Goal: Task Accomplishment & Management: Manage account settings

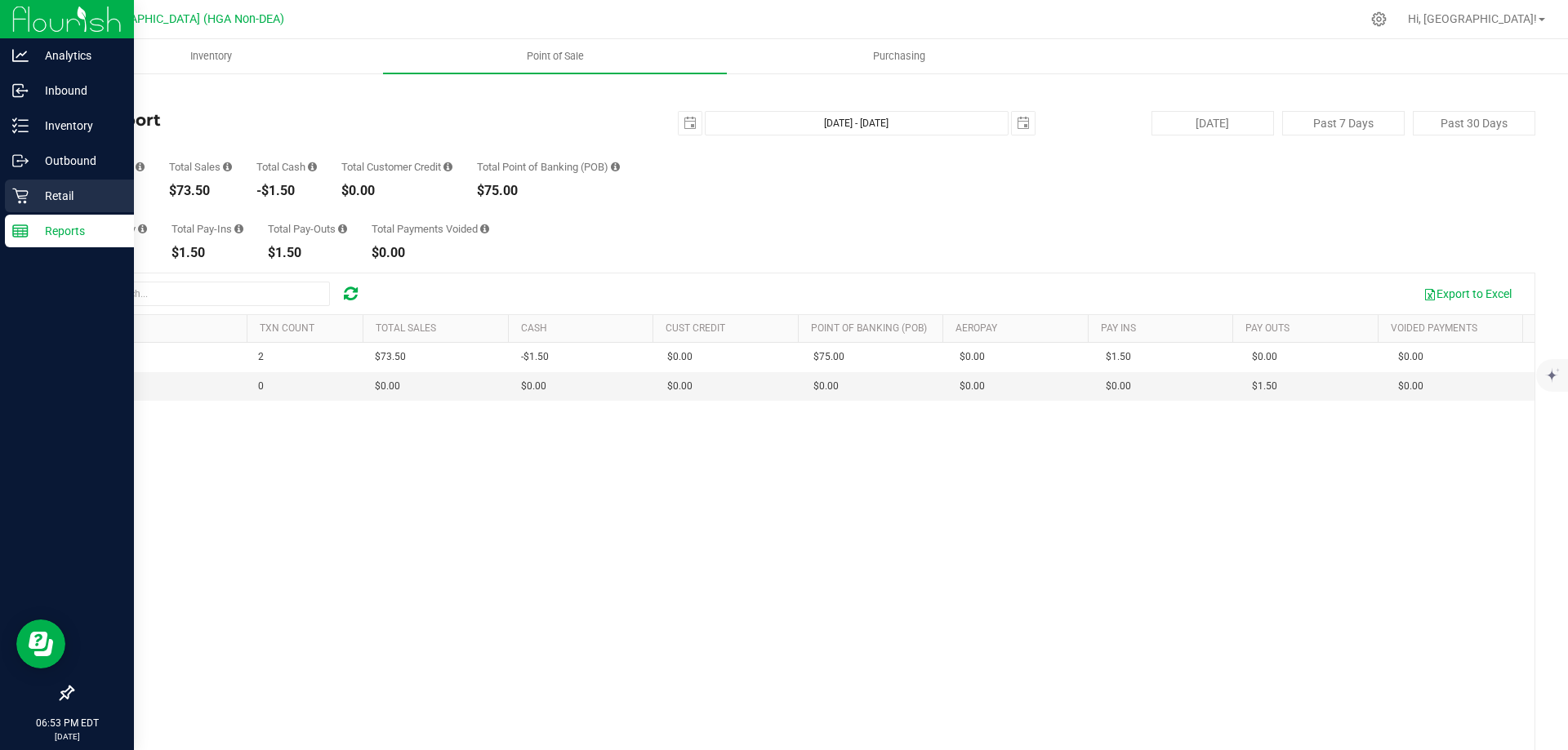
click at [50, 191] on p "Retail" at bounding box center [77, 195] width 98 height 20
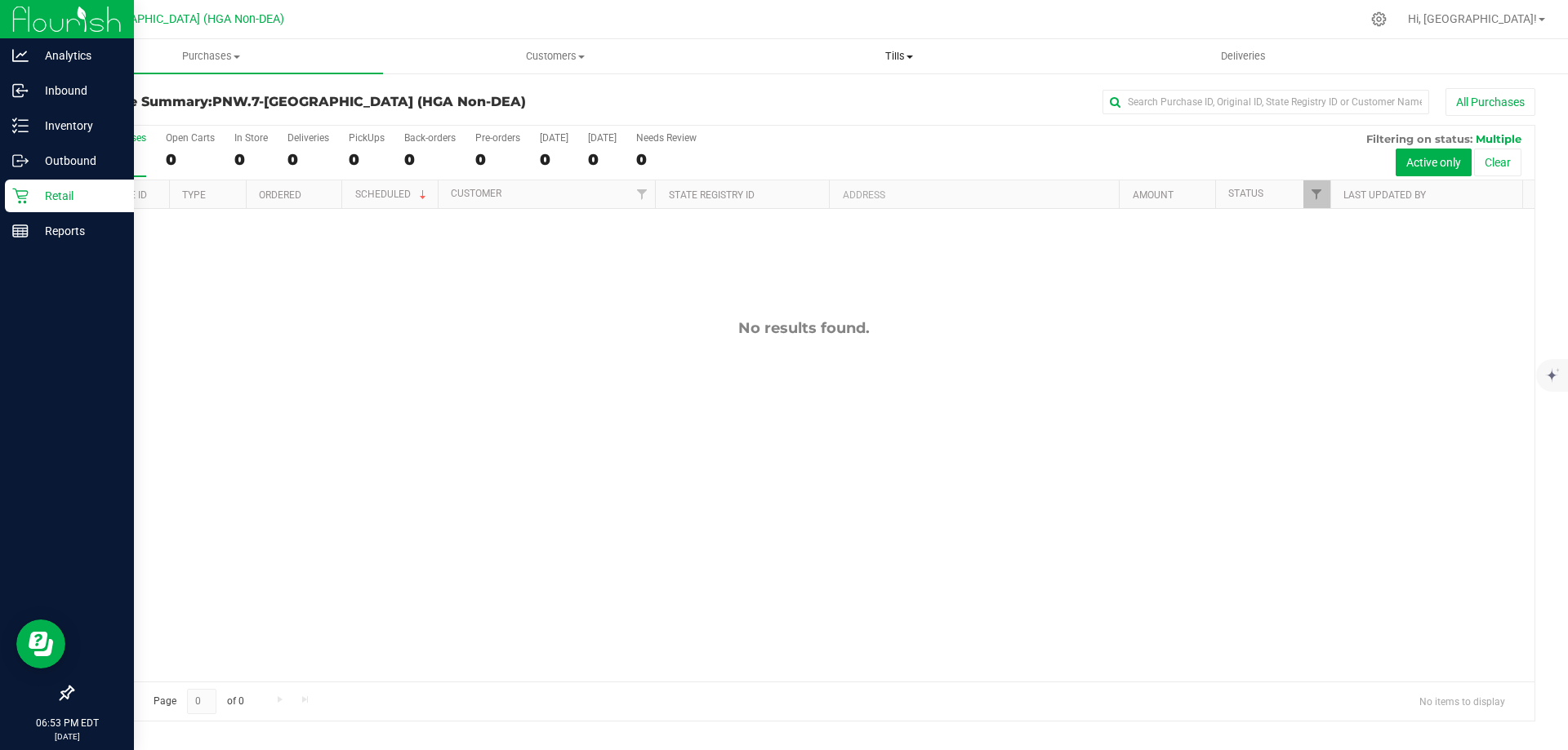
click at [915, 57] on span "Tills" at bounding box center [899, 56] width 342 height 15
click at [799, 96] on span "Manage tills" at bounding box center [782, 99] width 110 height 14
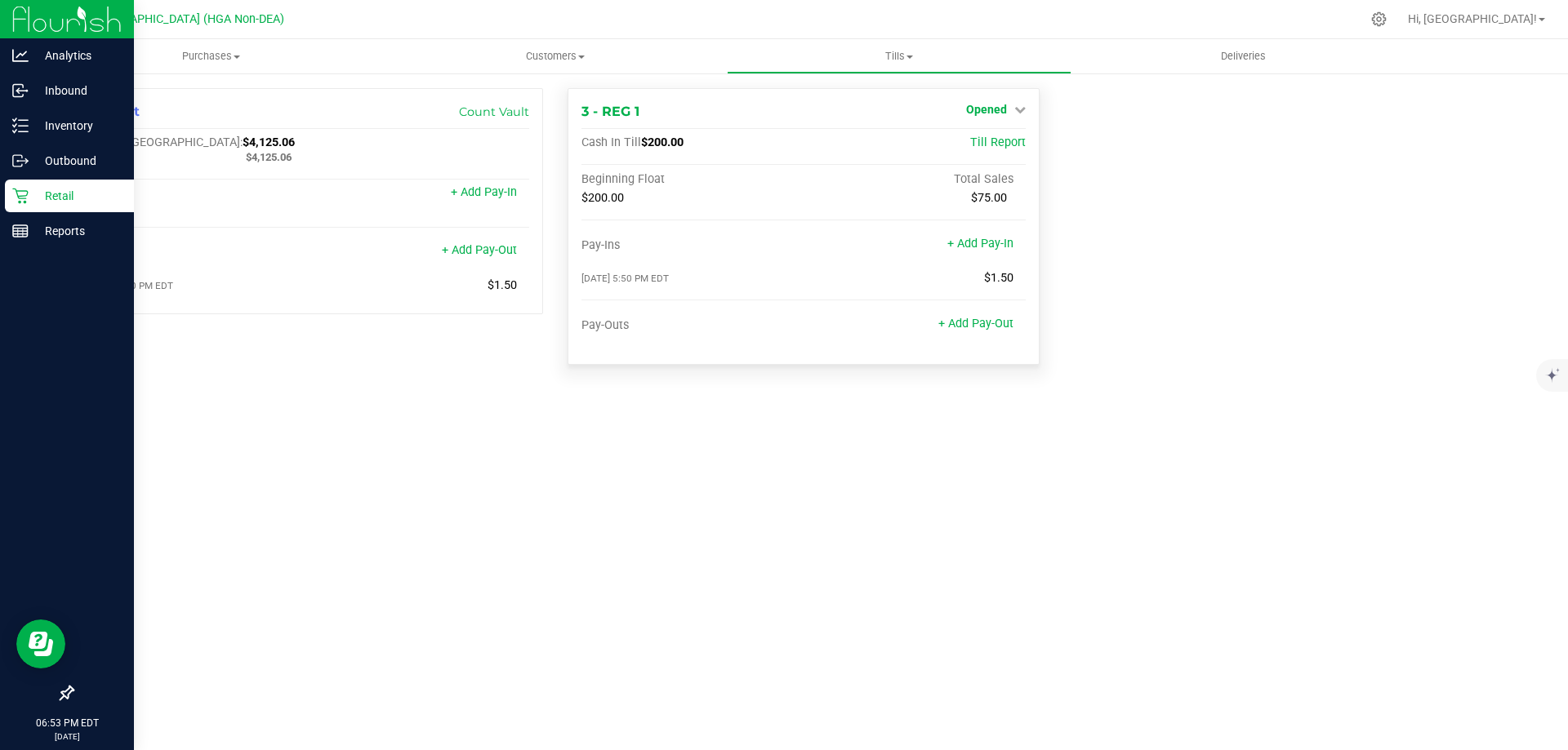
click at [1009, 116] on link "Opened" at bounding box center [996, 109] width 60 height 13
click at [1008, 113] on link "Opened" at bounding box center [996, 109] width 60 height 13
click at [1004, 112] on span "Opened" at bounding box center [987, 109] width 41 height 13
click at [956, 140] on div "Close Till" at bounding box center [988, 144] width 121 height 20
click at [992, 147] on link "Close Till" at bounding box center [988, 143] width 44 height 13
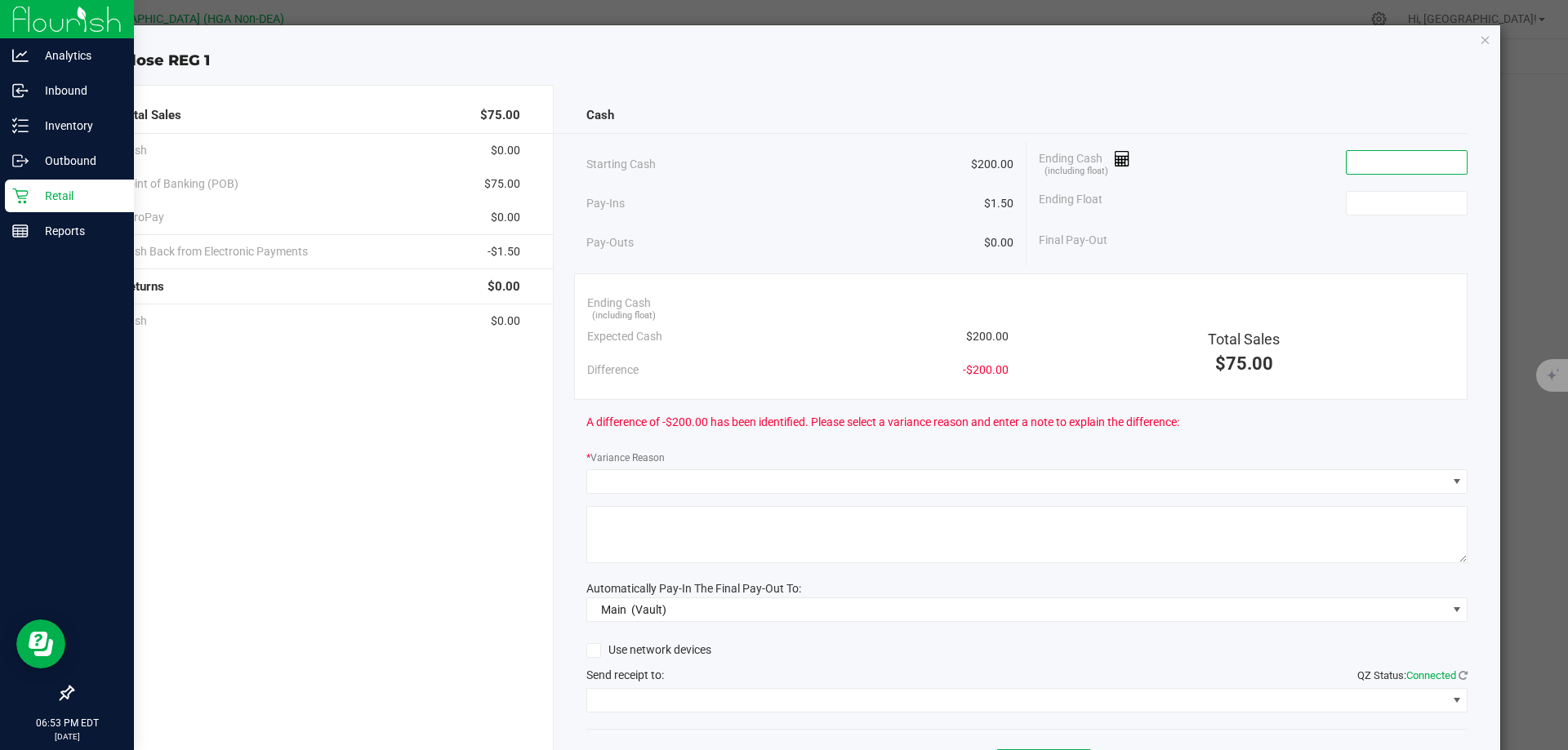
click at [1404, 164] on input at bounding box center [1406, 163] width 120 height 23
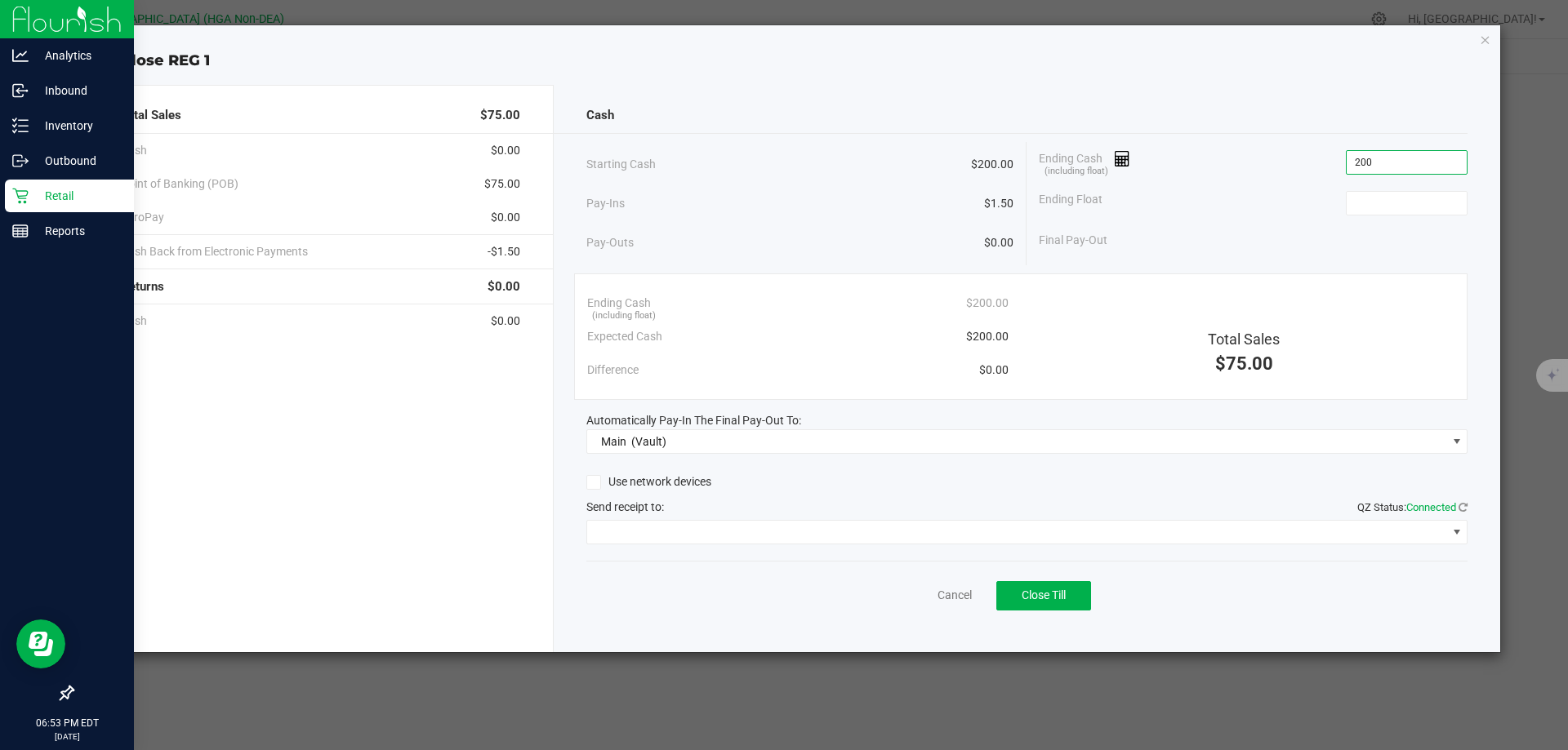
type input "$200.00"
click at [1266, 209] on div "Ending Float" at bounding box center [1253, 203] width 428 height 41
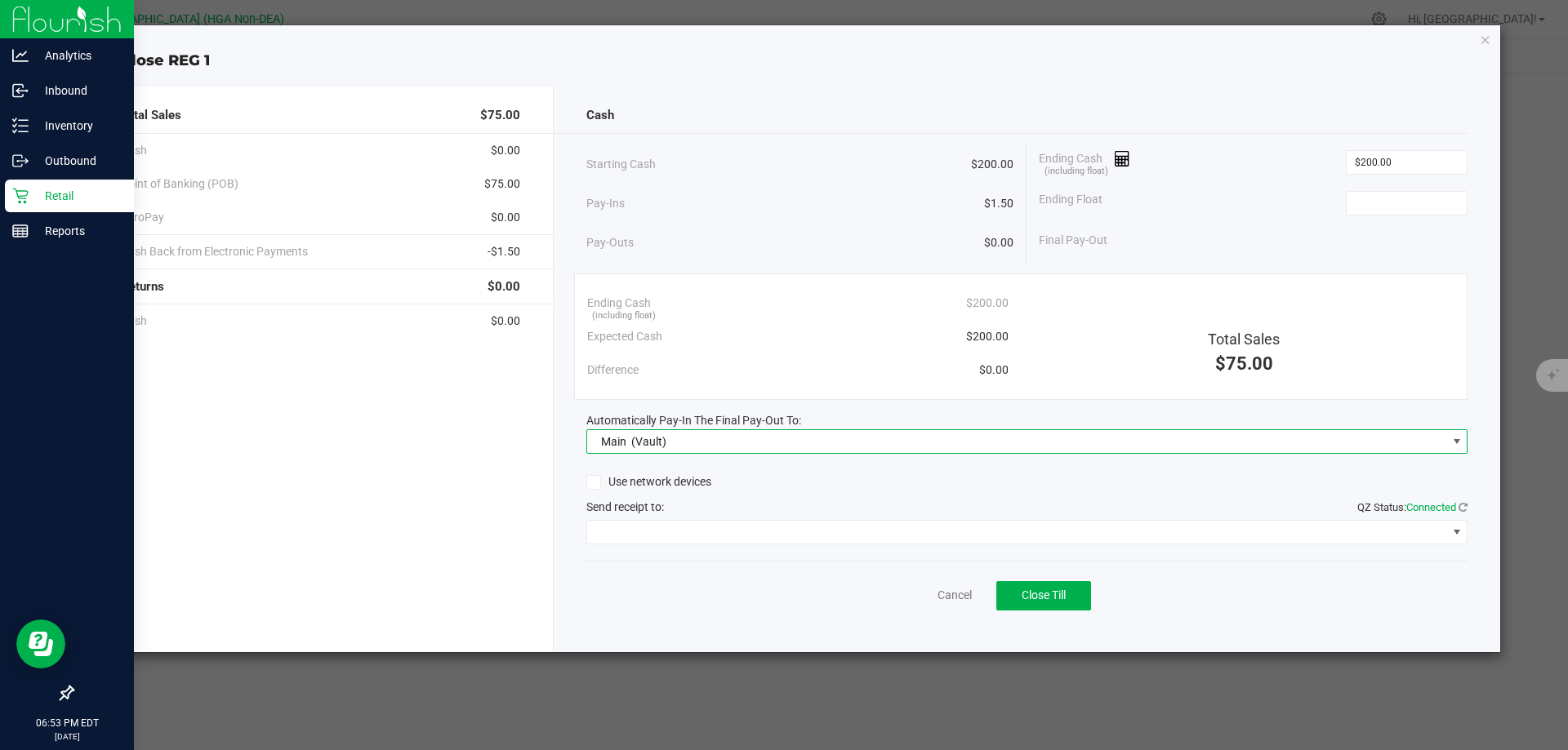
click at [730, 443] on span "Main (Vault)" at bounding box center [1018, 442] width 860 height 23
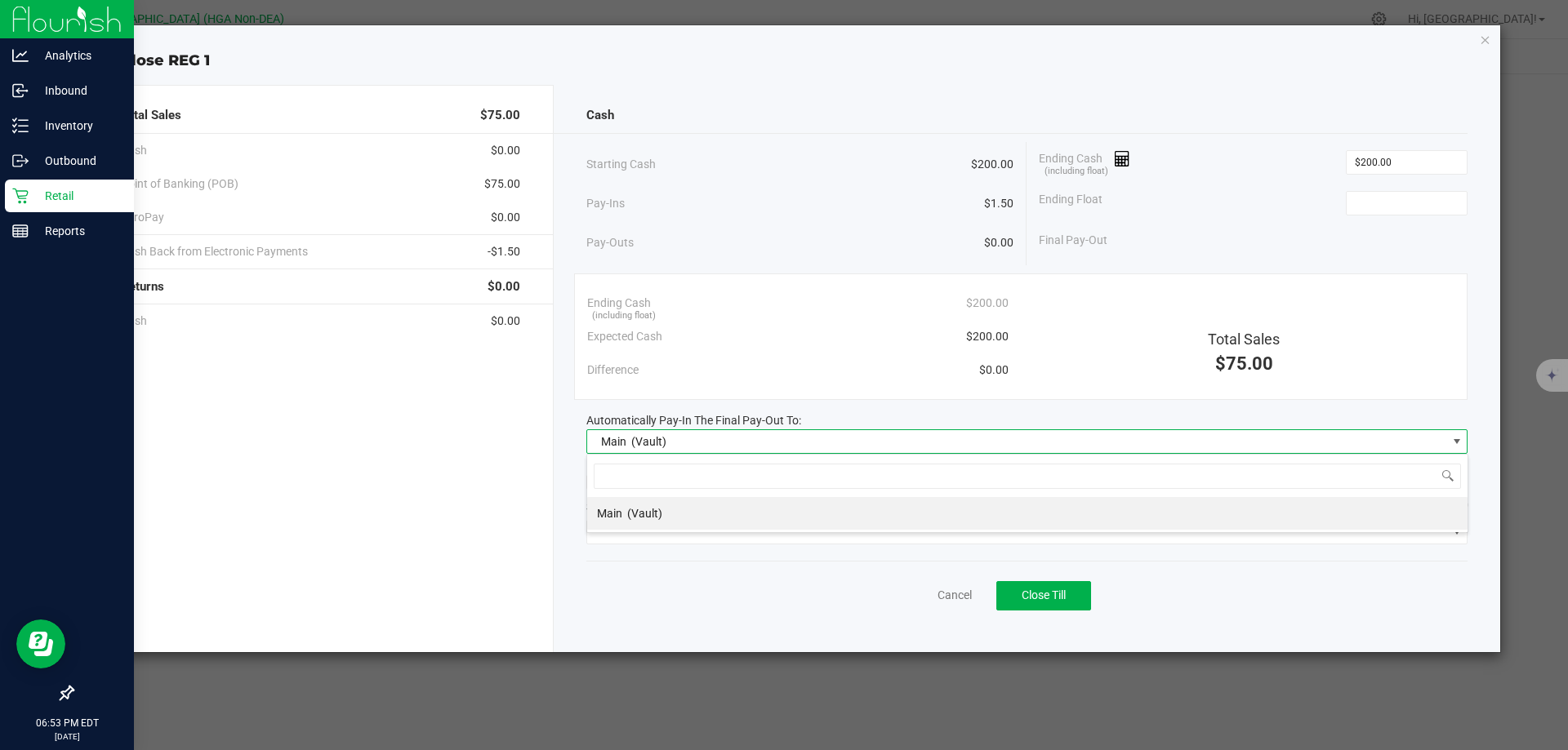
scroll to position [25, 881]
click at [731, 442] on span "Main (Vault)" at bounding box center [1018, 442] width 860 height 23
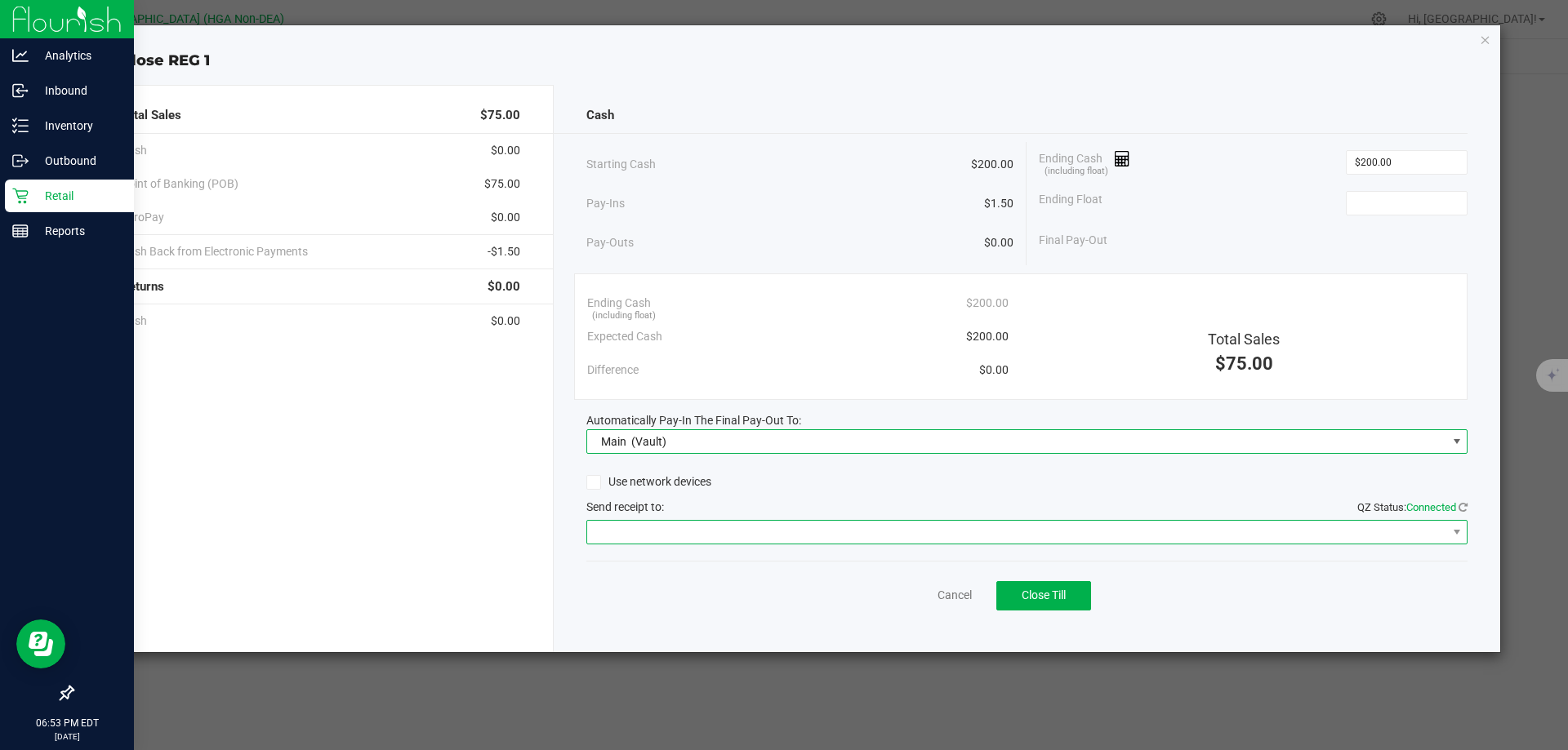
click at [680, 537] on span at bounding box center [1018, 532] width 860 height 23
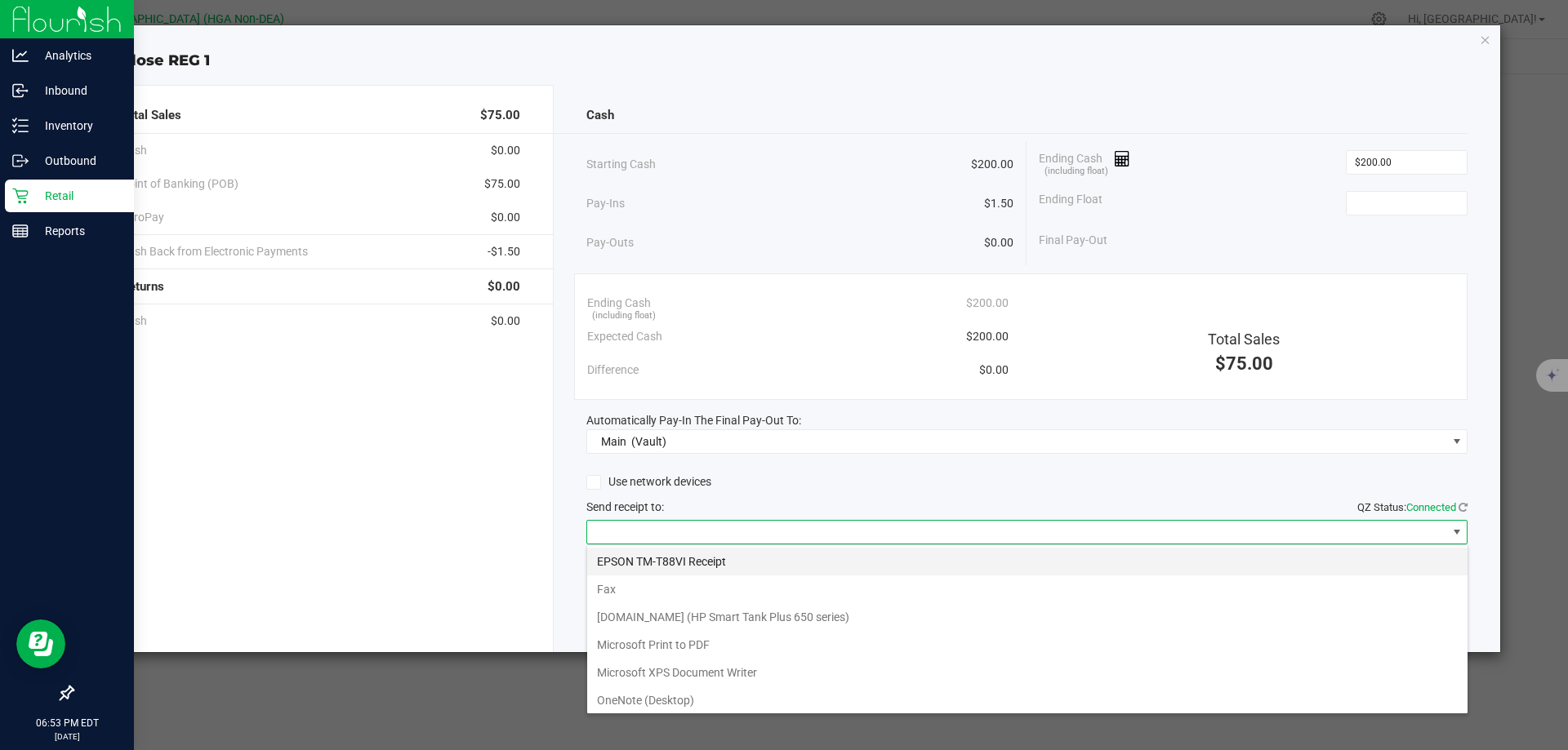
click at [696, 559] on Receipt "EPSON TM-T88VI Receipt" at bounding box center [1028, 562] width 881 height 28
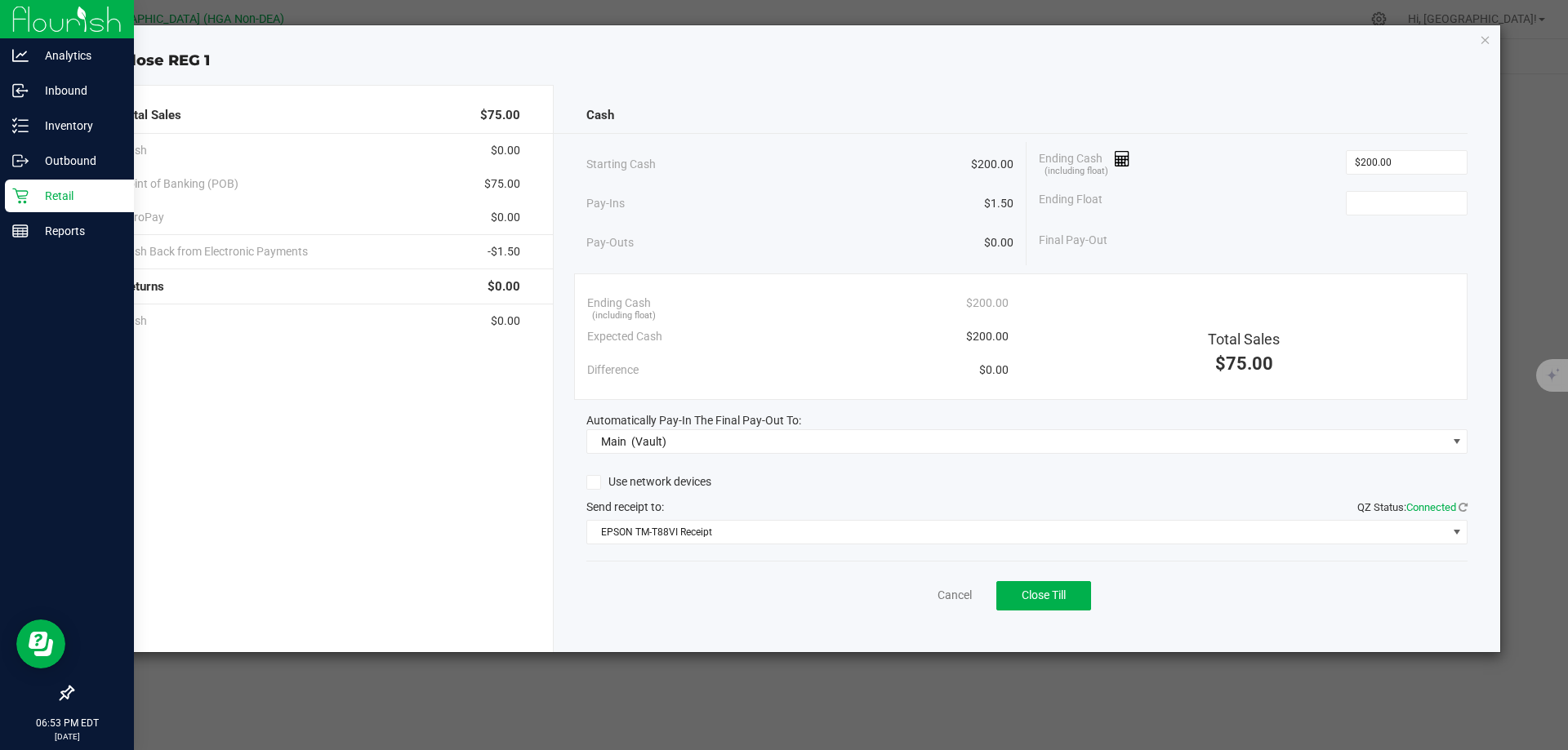
click at [458, 498] on div "Total Sales $75.00 Cash $0.00 Point of Banking (POB) $75.00 AeroPay $0.00 Cash …" at bounding box center [316, 369] width 474 height 568
click at [1378, 210] on input at bounding box center [1406, 203] width 120 height 23
type input "$200.00"
click at [1030, 599] on span "Close Till" at bounding box center [1044, 594] width 44 height 13
click at [1486, 38] on icon "button" at bounding box center [1485, 39] width 12 height 20
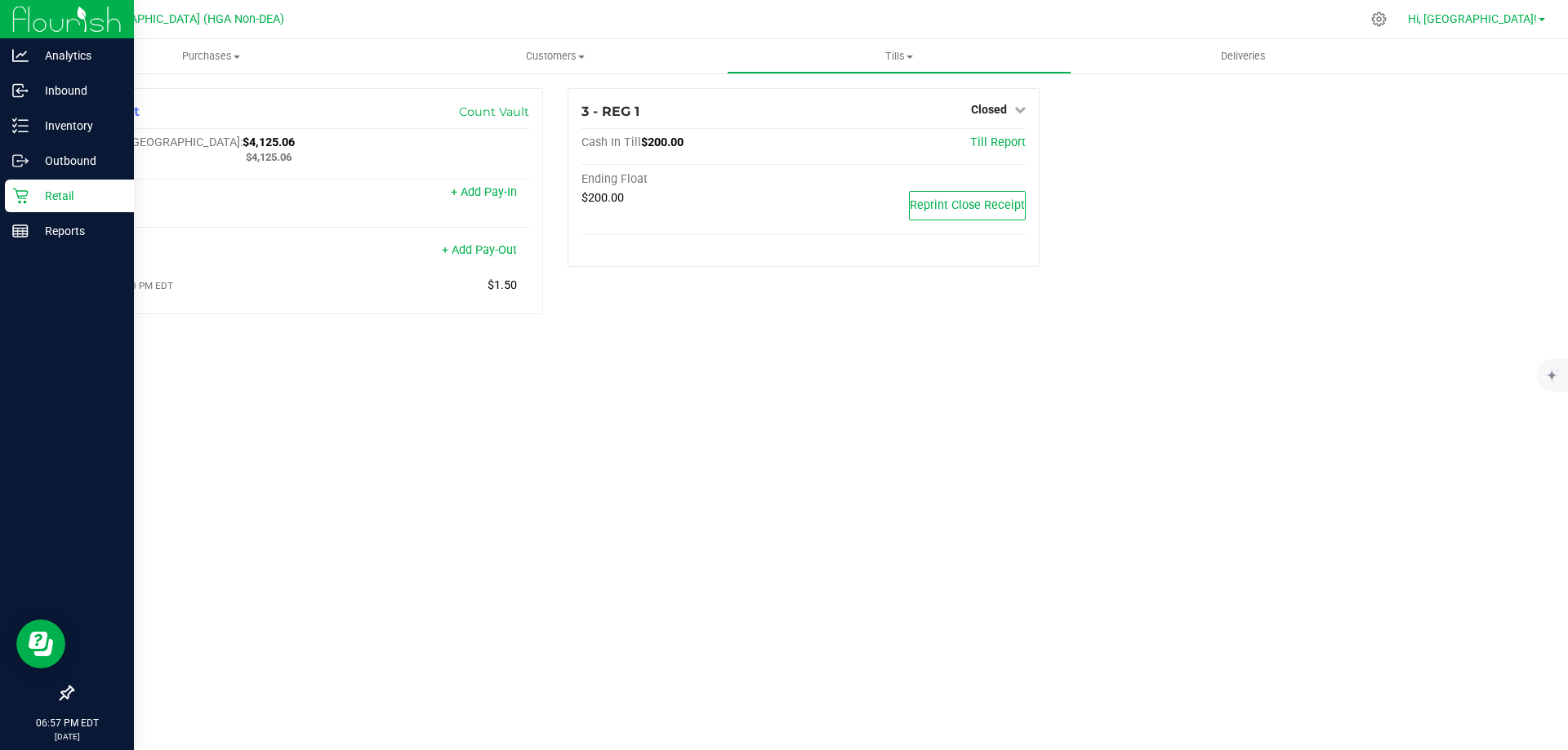
click at [1496, 20] on span "Hi, [GEOGRAPHIC_DATA]!" at bounding box center [1472, 19] width 129 height 13
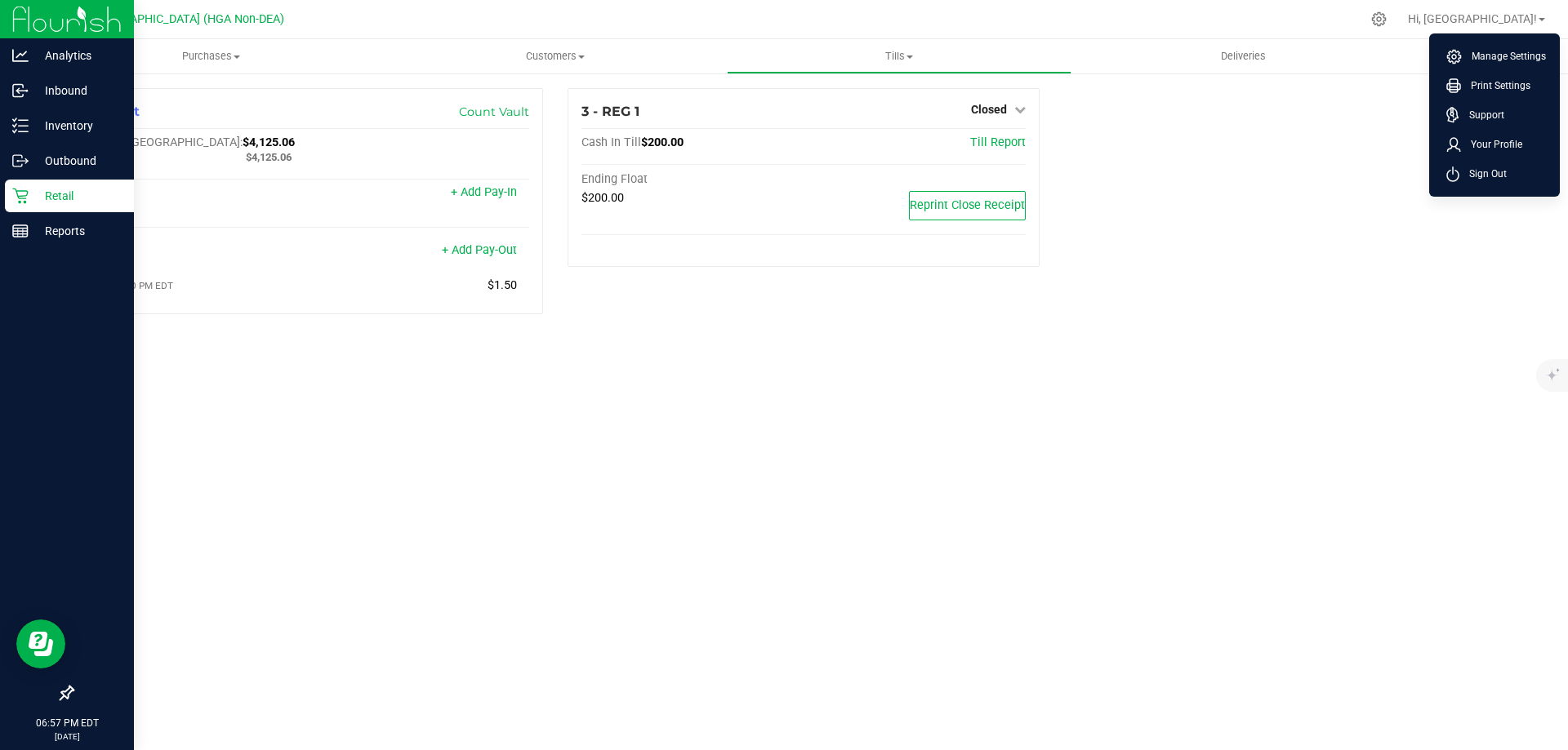
click at [1483, 171] on span "Sign Out" at bounding box center [1483, 174] width 47 height 16
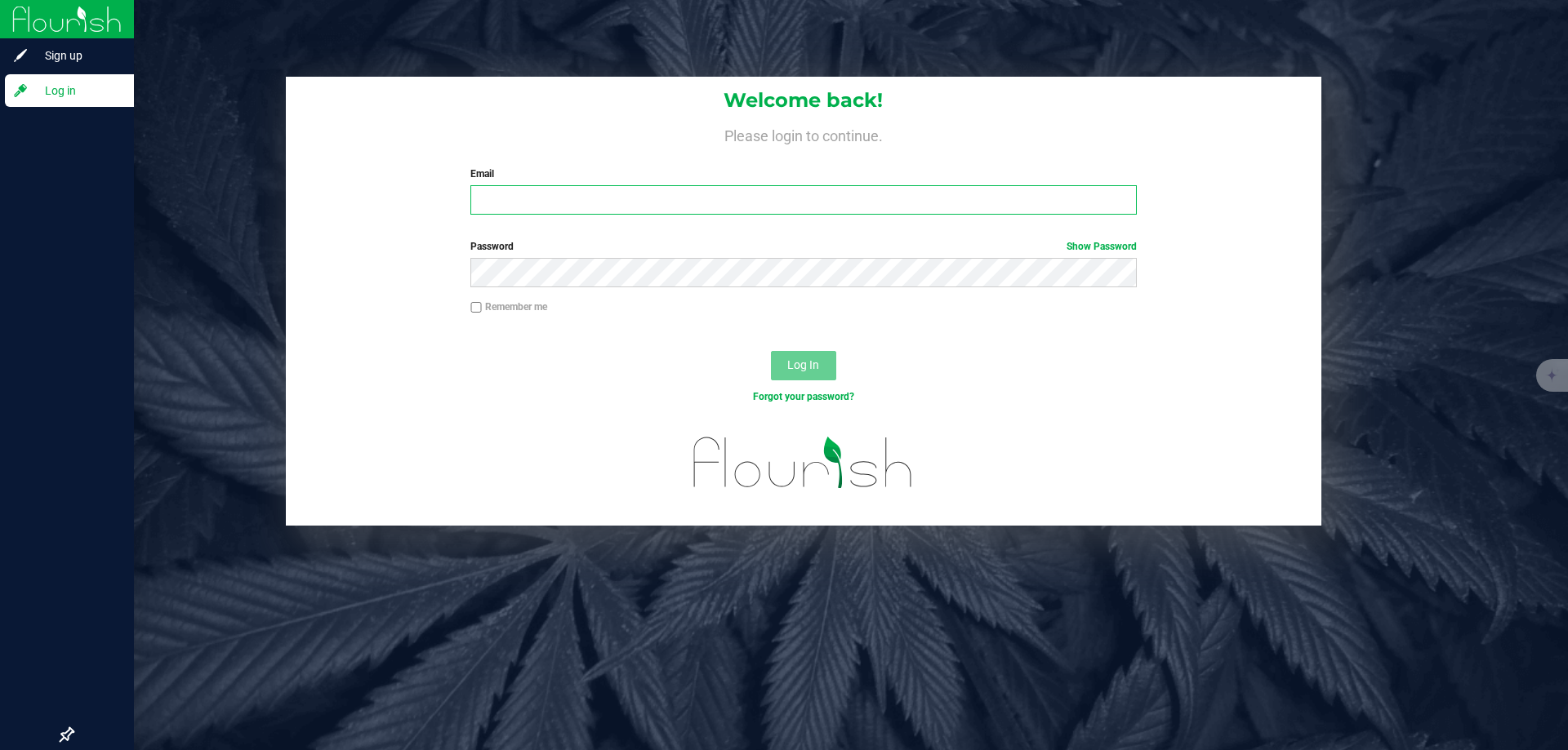
type input "[EMAIL_ADDRESS][DOMAIN_NAME]"
